Goal: Task Accomplishment & Management: Use online tool/utility

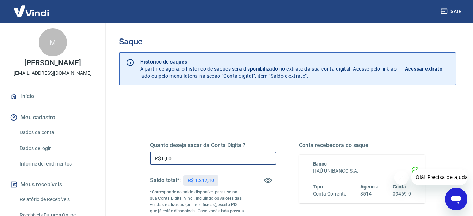
click at [168, 159] on input "R$ 0,00" at bounding box center [213, 158] width 127 height 13
click at [168, 160] on input "R$ 102,17" at bounding box center [213, 158] width 127 height 13
type input "R$ 1.217,00"
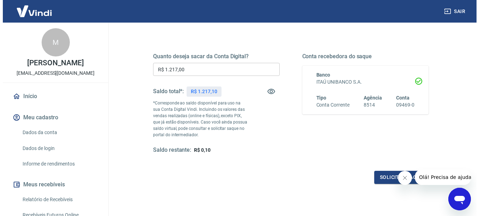
scroll to position [113, 0]
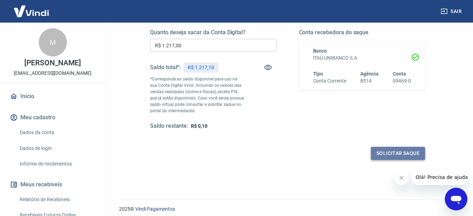
click at [380, 155] on button "Solicitar saque" at bounding box center [398, 153] width 54 height 13
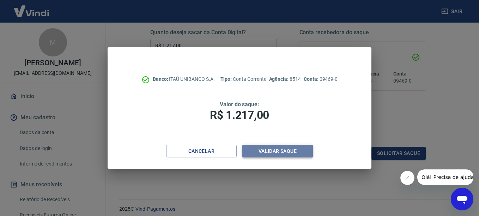
click at [278, 151] on button "Validar saque" at bounding box center [277, 150] width 70 height 13
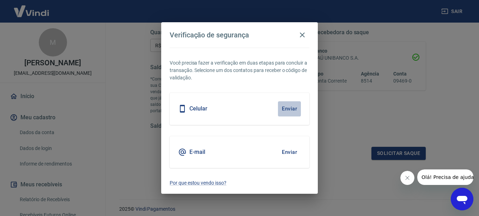
click at [292, 113] on button "Enviar" at bounding box center [289, 108] width 23 height 15
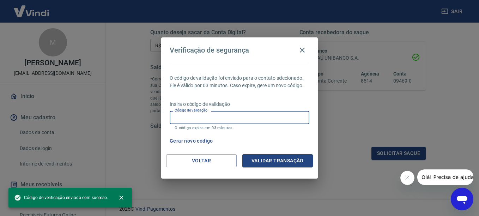
click at [184, 118] on input "Código de validação" at bounding box center [240, 117] width 140 height 13
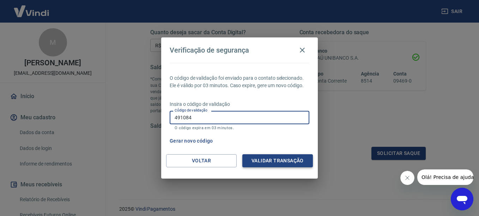
type input "491084"
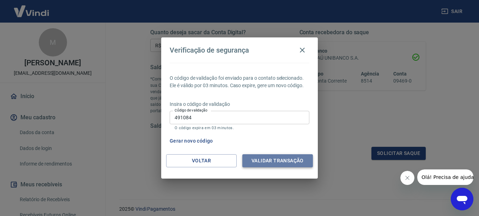
click at [260, 161] on button "Validar transação" at bounding box center [277, 160] width 70 height 13
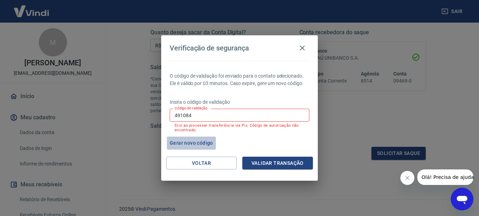
click at [187, 141] on button "Gerar novo código" at bounding box center [191, 142] width 49 height 13
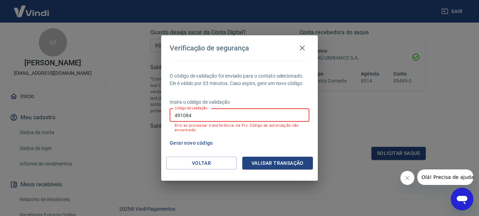
click at [180, 118] on input "491084" at bounding box center [240, 115] width 140 height 13
type input "923043"
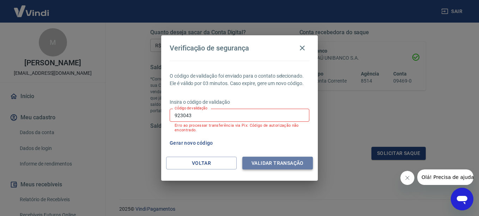
click at [269, 163] on button "Validar transação" at bounding box center [277, 162] width 70 height 13
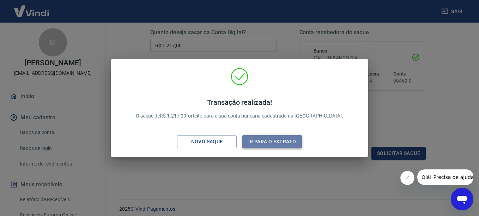
click at [257, 136] on button "Ir para o extrato" at bounding box center [272, 141] width 60 height 13
